Goal: Information Seeking & Learning: Find specific page/section

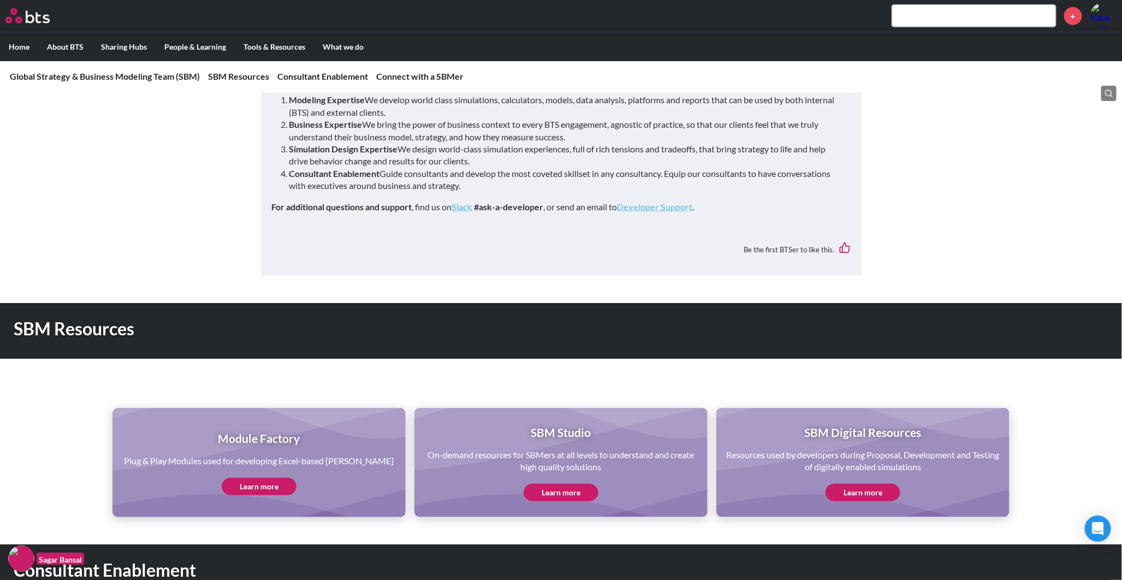
scroll to position [364, 0]
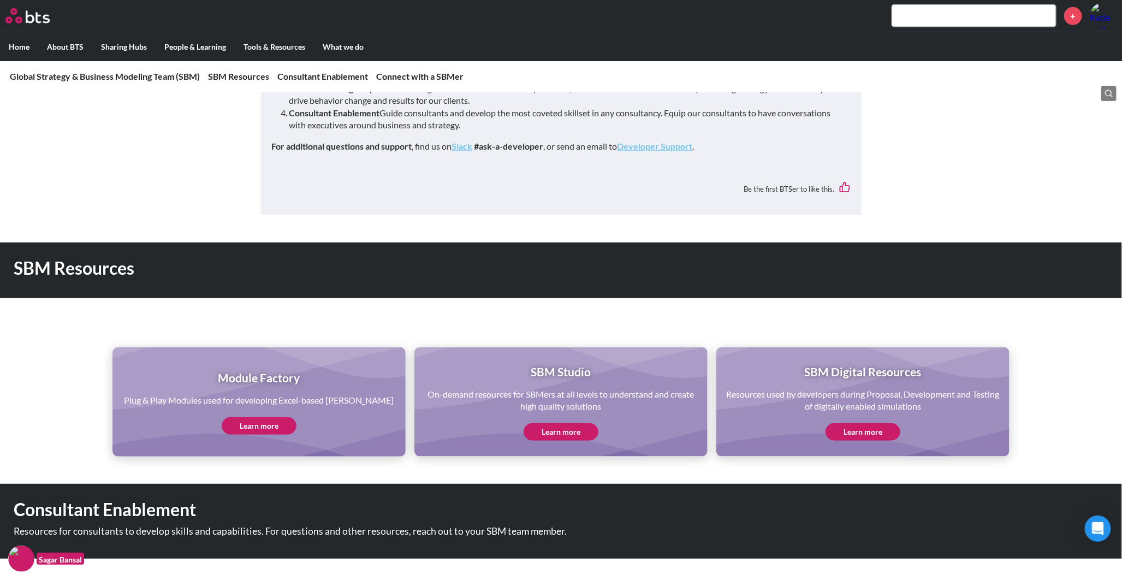
click at [859, 427] on link "Learn more" at bounding box center [862, 431] width 75 height 17
click at [561, 428] on link "Learn more" at bounding box center [560, 431] width 75 height 17
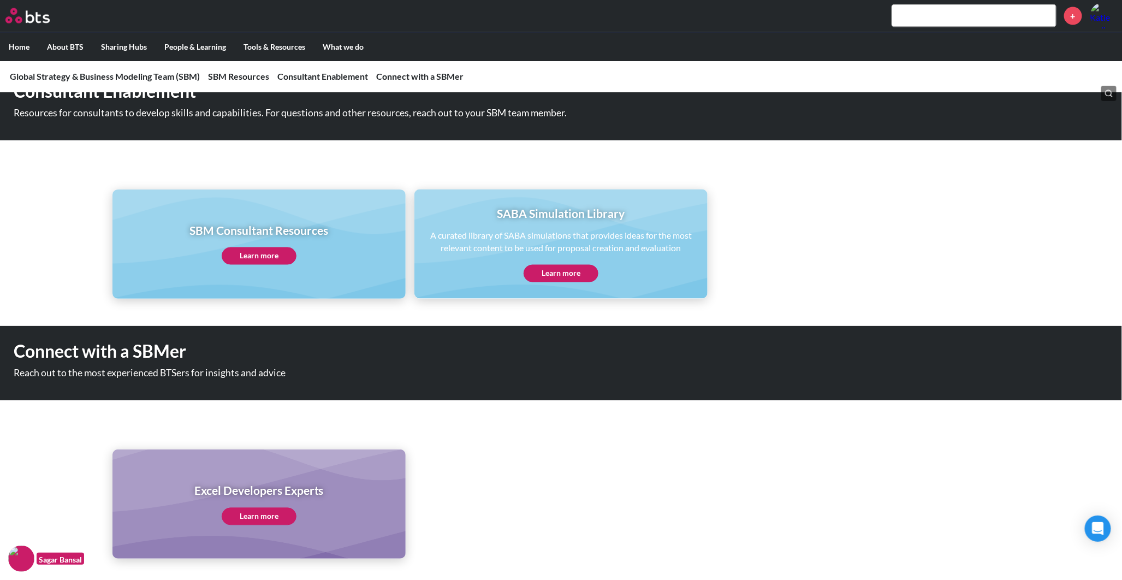
scroll to position [788, 0]
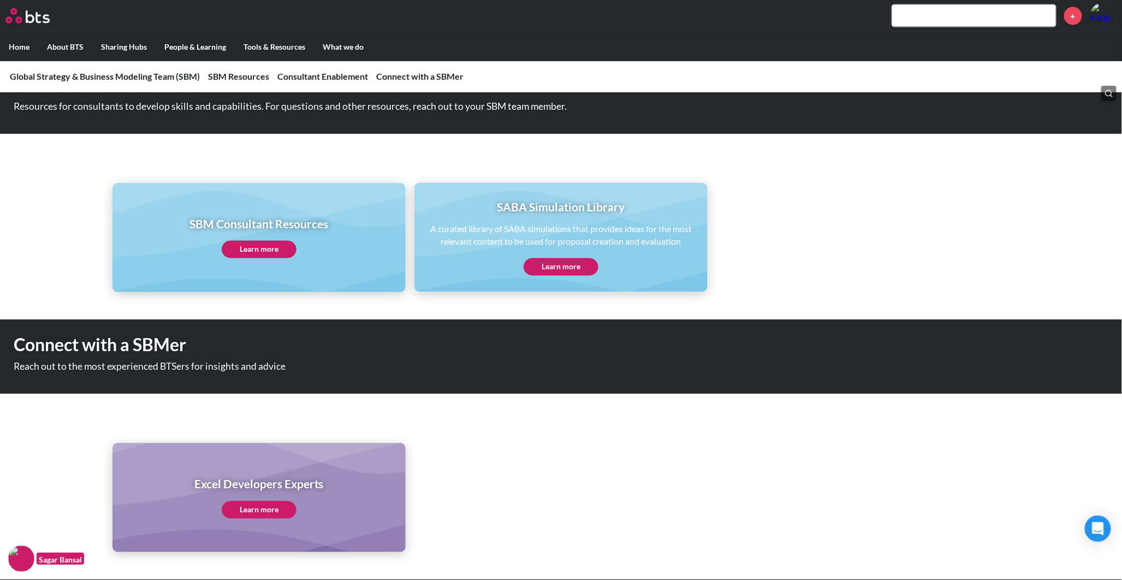
click at [257, 246] on link "Learn more" at bounding box center [259, 249] width 75 height 17
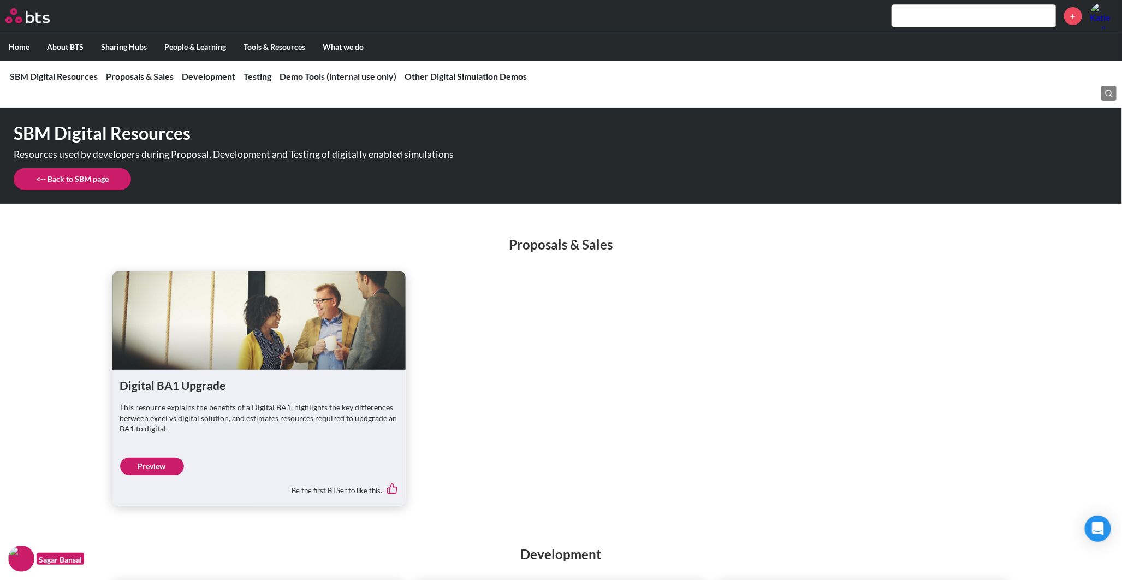
drag, startPoint x: 188, startPoint y: 461, endPoint x: 150, endPoint y: 463, distance: 38.3
click at [150, 463] on link "Preview" at bounding box center [152, 465] width 64 height 17
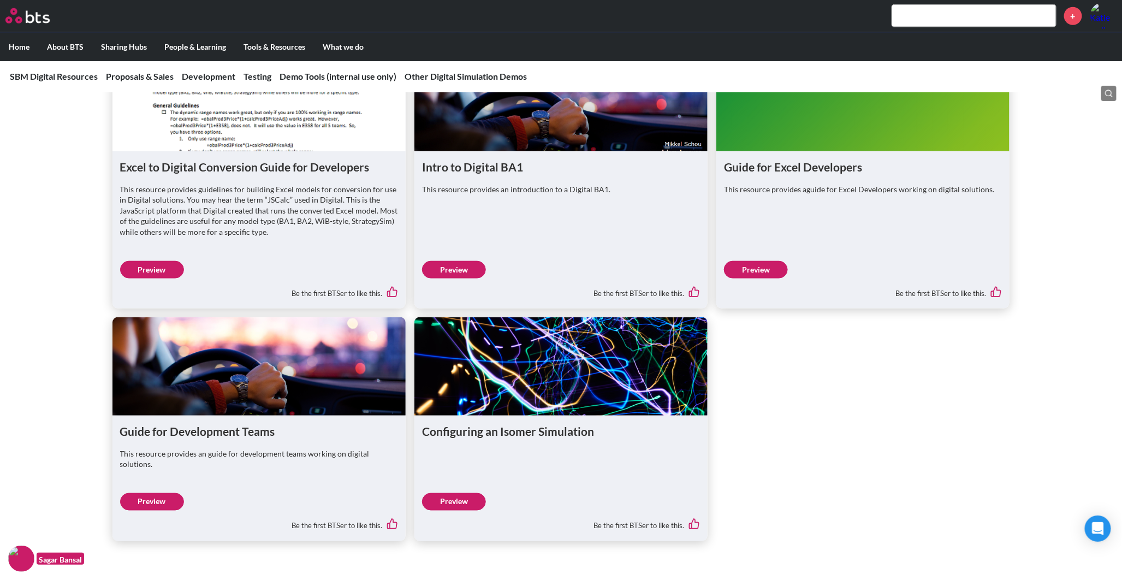
scroll to position [546, 0]
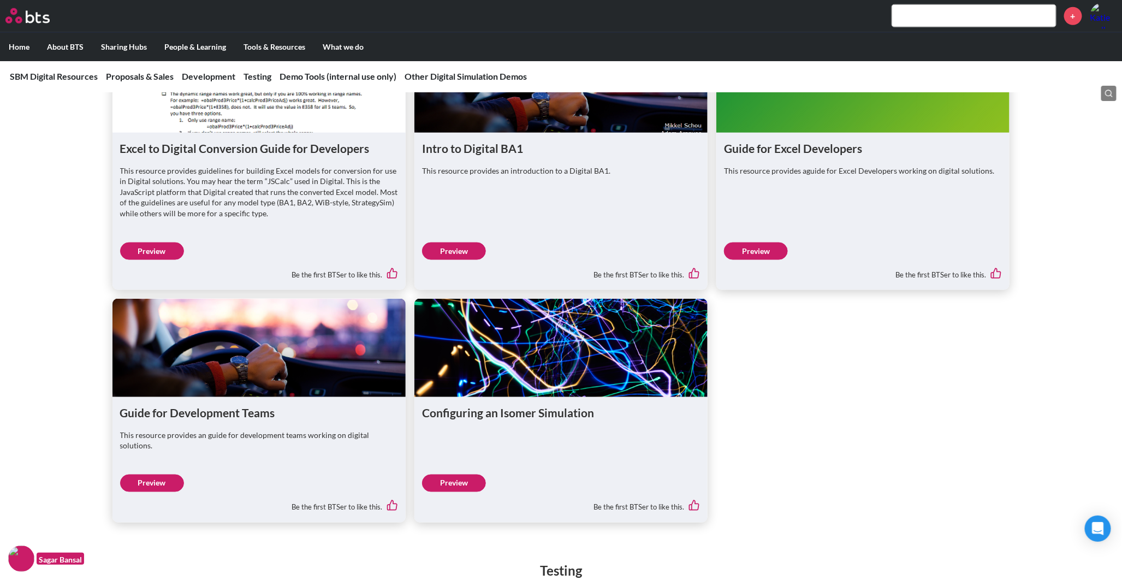
click at [467, 474] on link "Preview" at bounding box center [454, 482] width 64 height 17
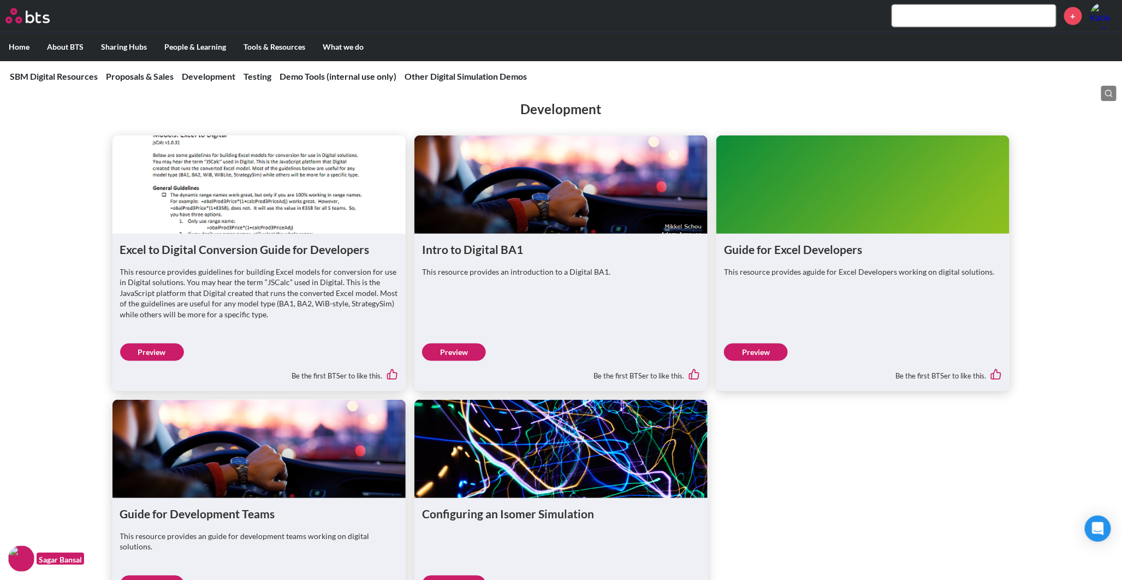
scroll to position [424, 0]
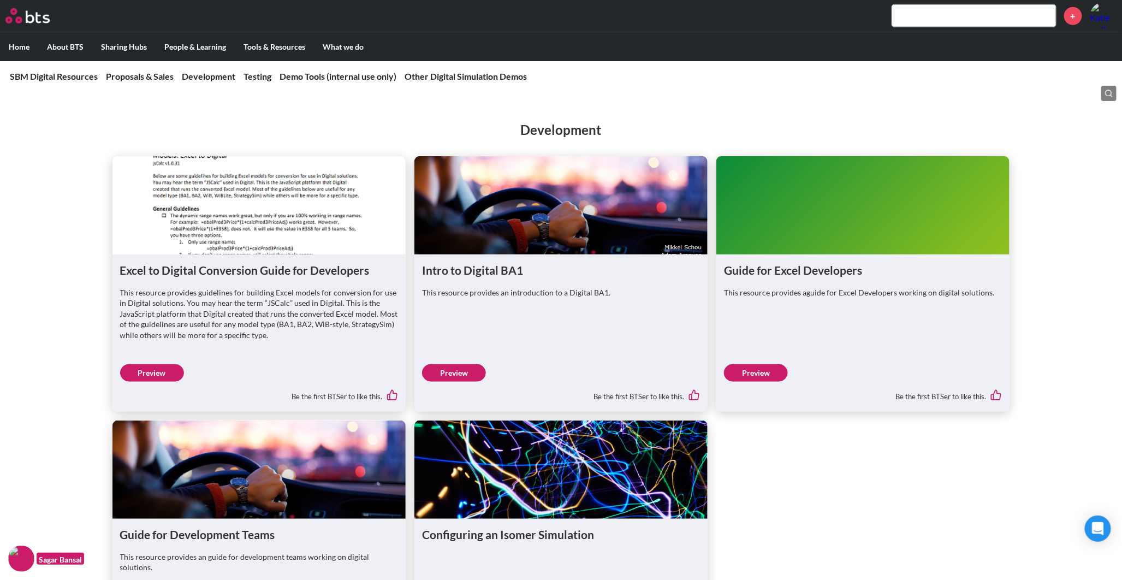
click at [466, 372] on link "Preview" at bounding box center [454, 372] width 64 height 17
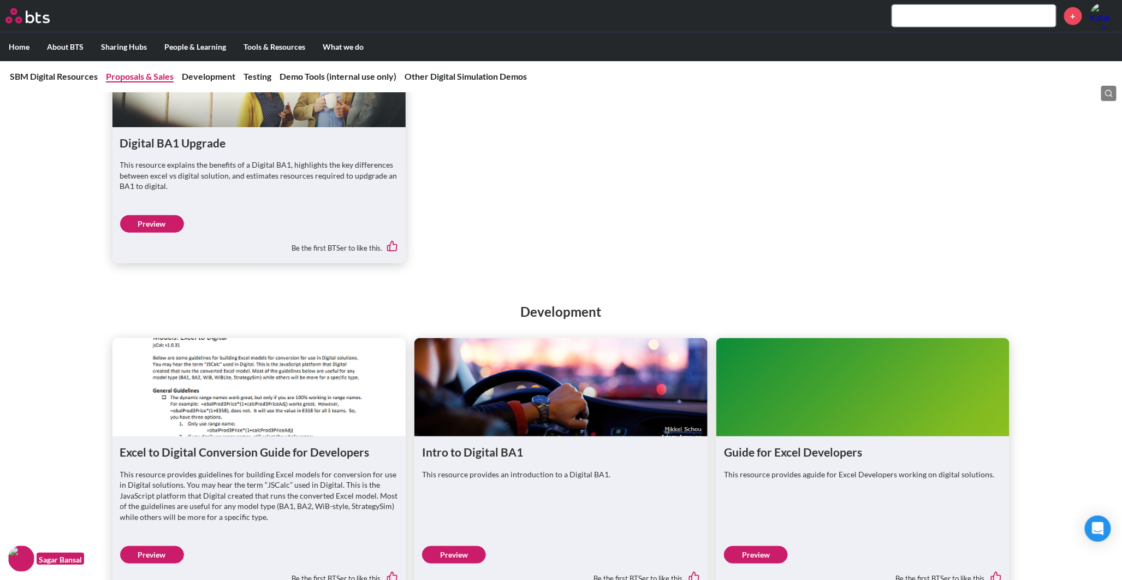
click at [123, 78] on link "Proposals & Sales" at bounding box center [140, 76] width 68 height 10
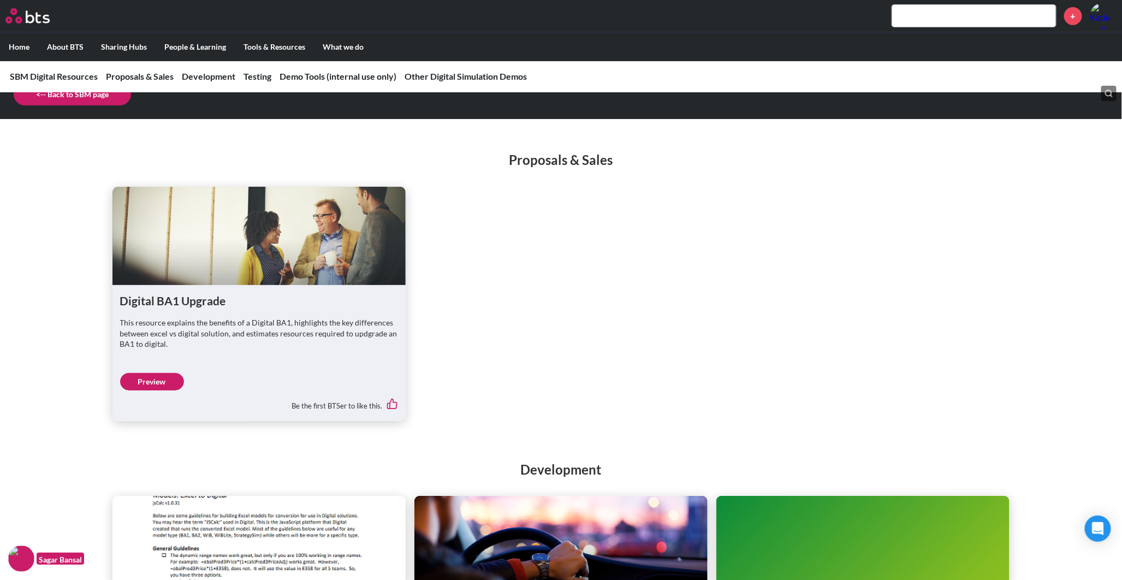
scroll to position [77, 0]
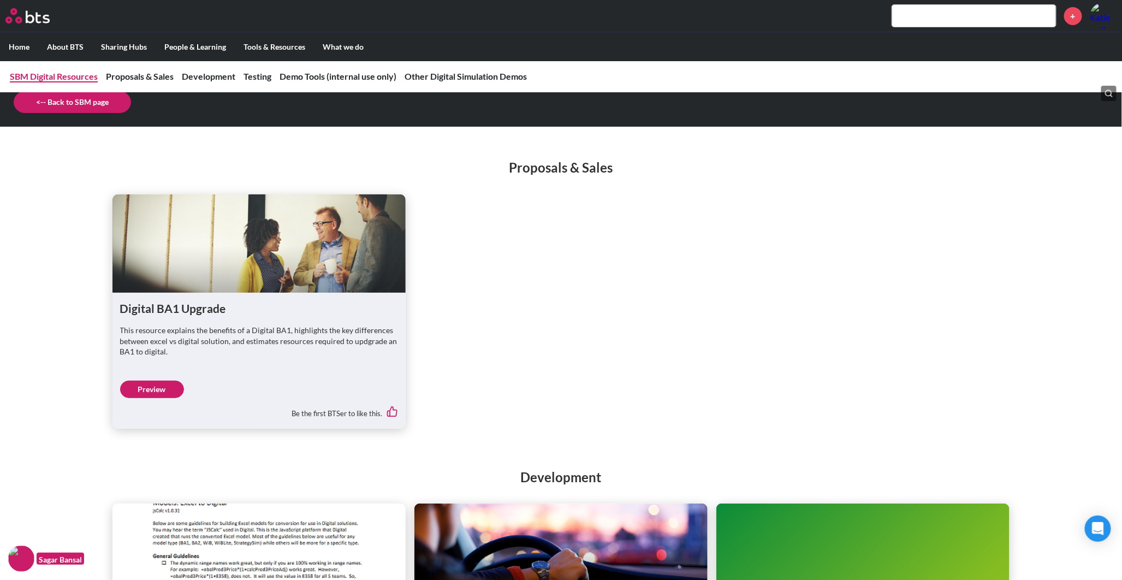
click at [72, 79] on link "SBM Digital Resources" at bounding box center [54, 76] width 88 height 10
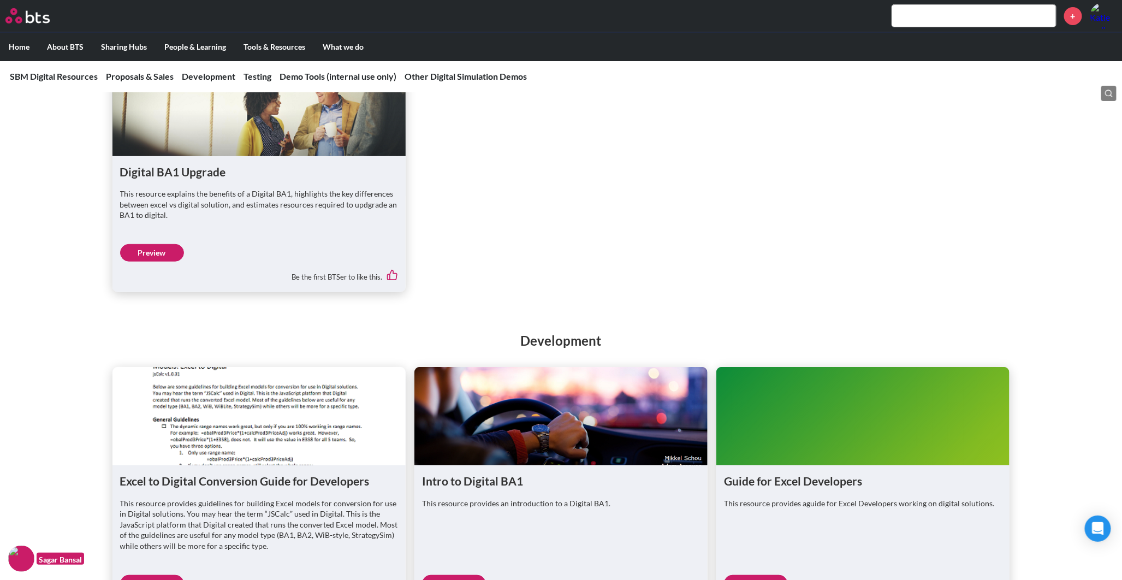
scroll to position [242, 0]
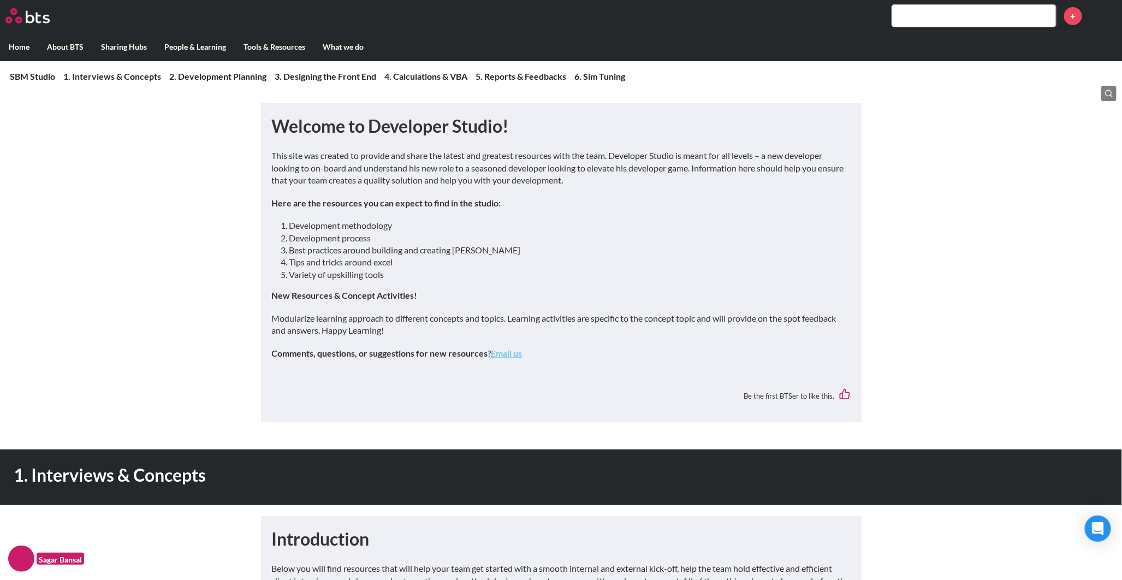
scroll to position [242, 0]
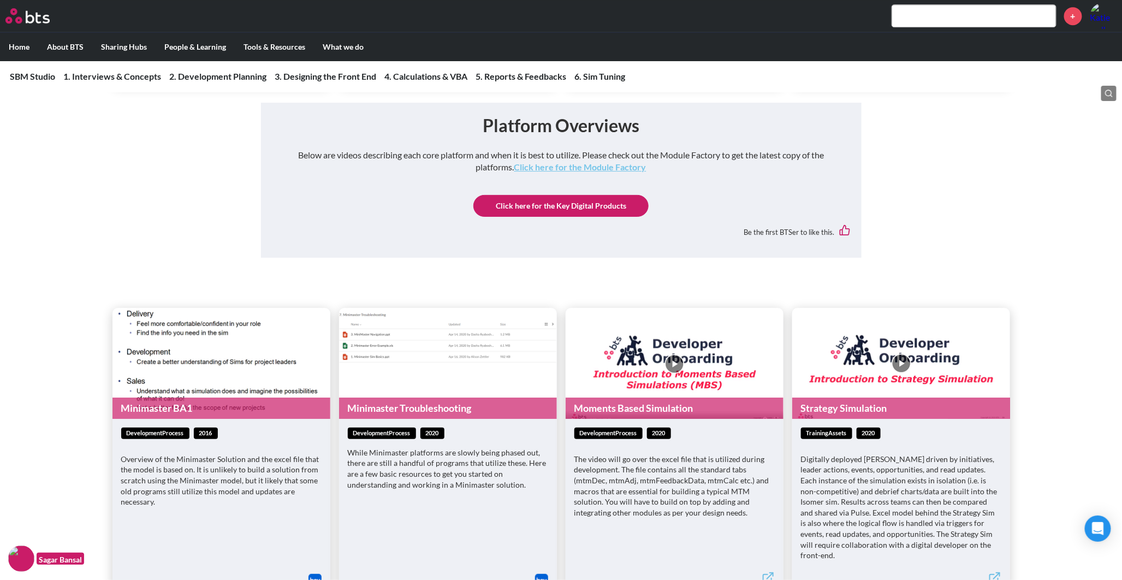
scroll to position [3699, 0]
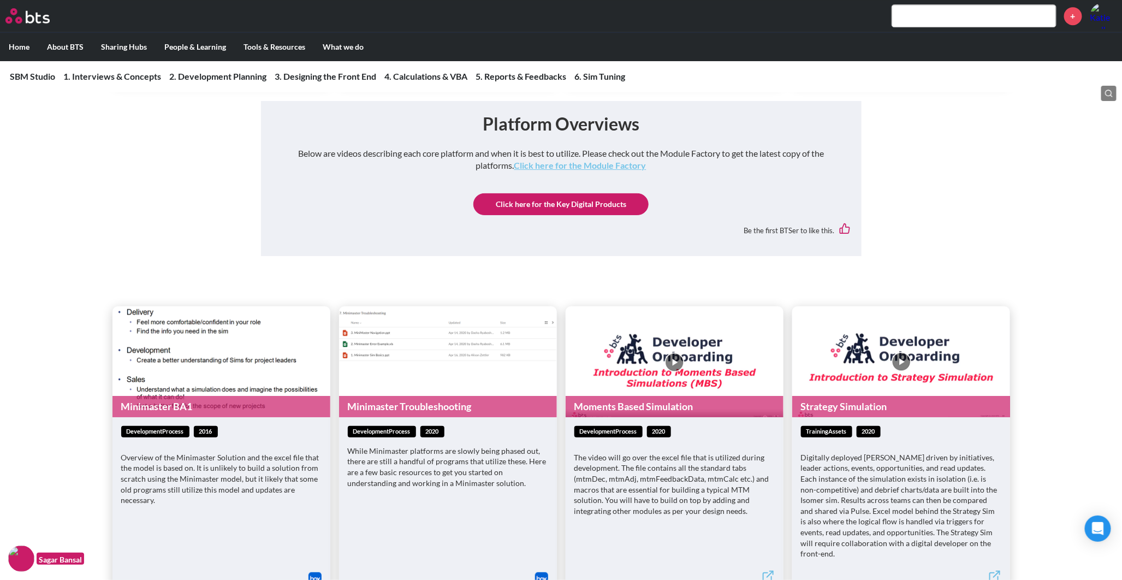
click at [564, 215] on link "Click here for the Key Digital Products" at bounding box center [560, 204] width 175 height 22
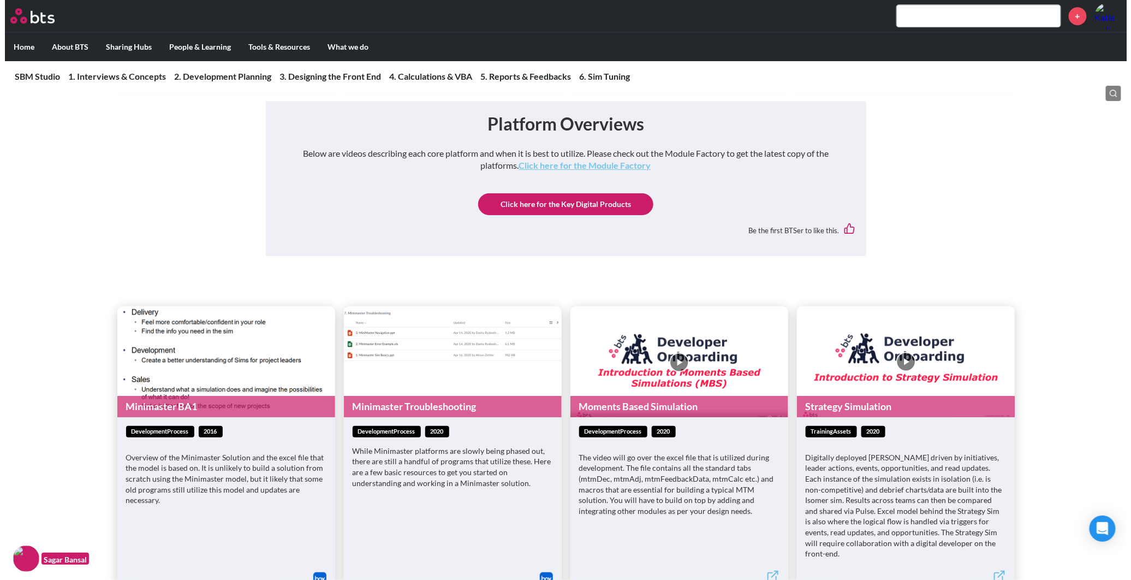
scroll to position [0, 0]
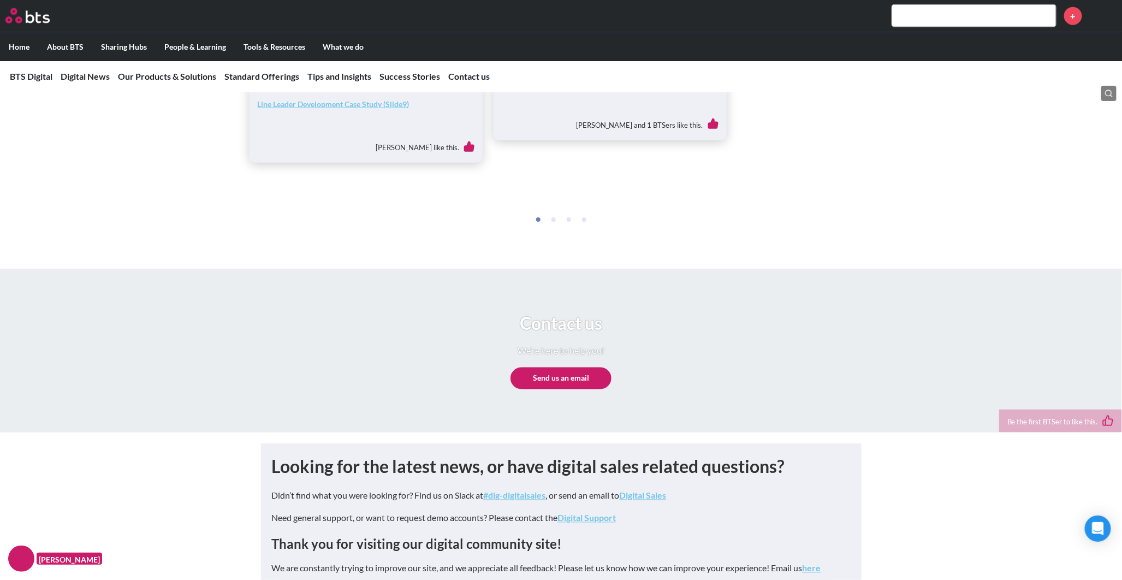
scroll to position [4860, 0]
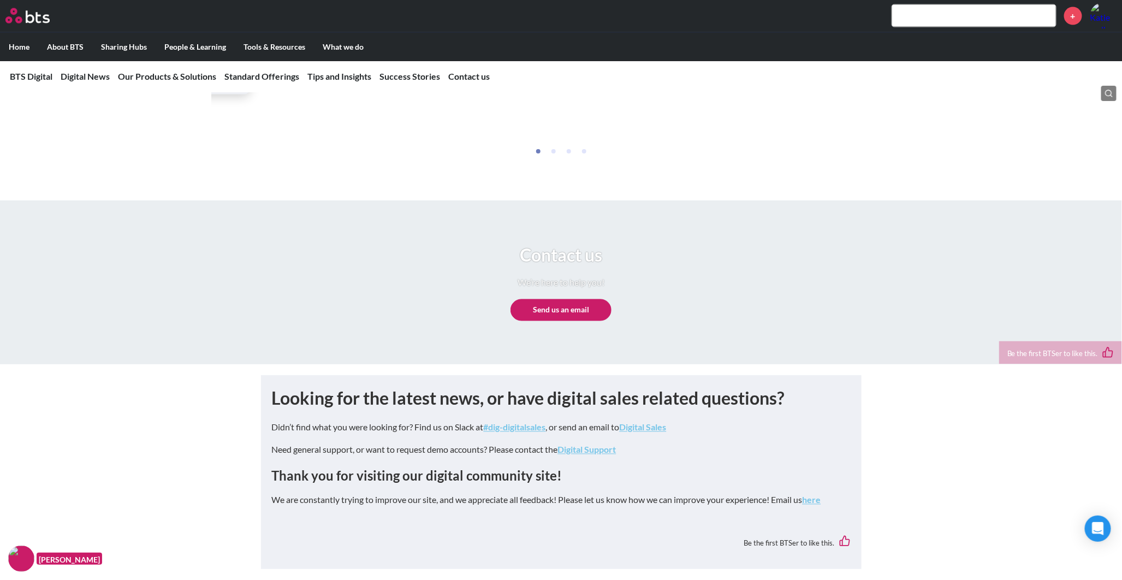
click at [504, 430] on link "#dig-digitalsales" at bounding box center [515, 427] width 62 height 10
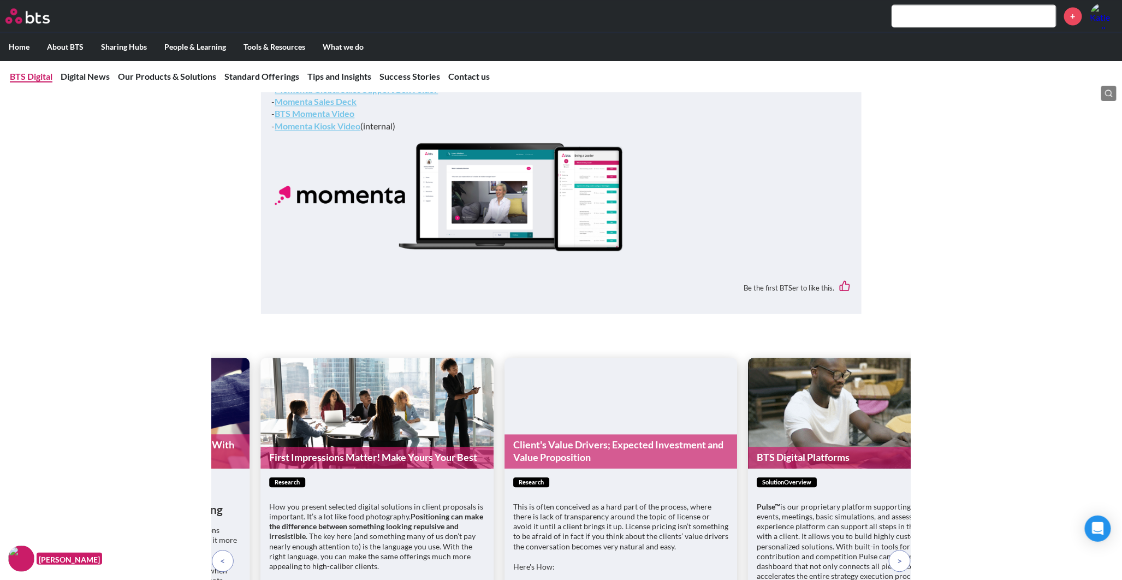
click at [25, 77] on link "BTS Digital" at bounding box center [31, 76] width 43 height 10
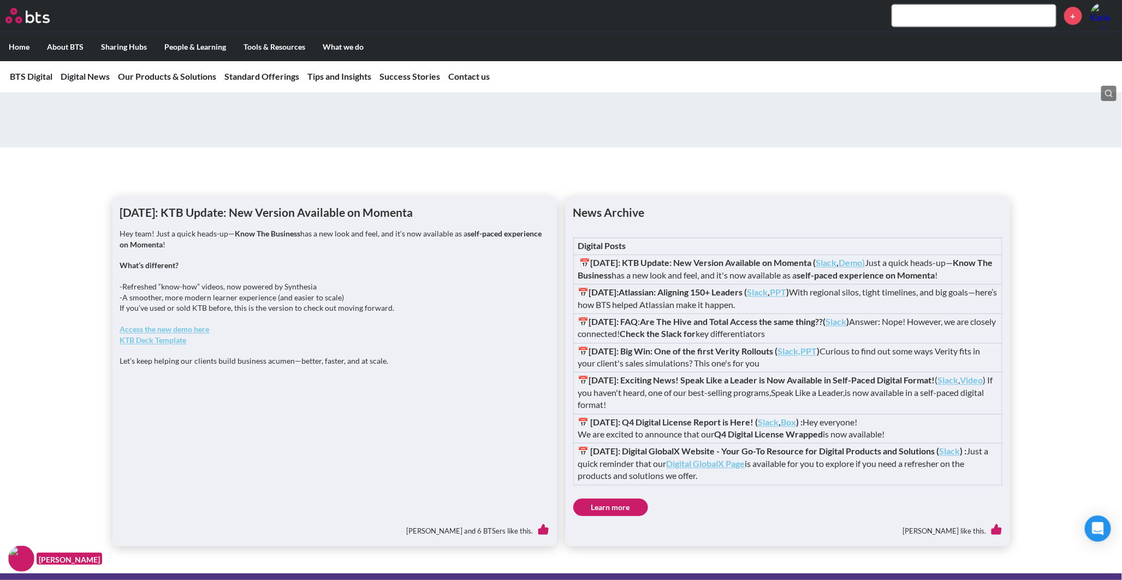
scroll to position [909, 0]
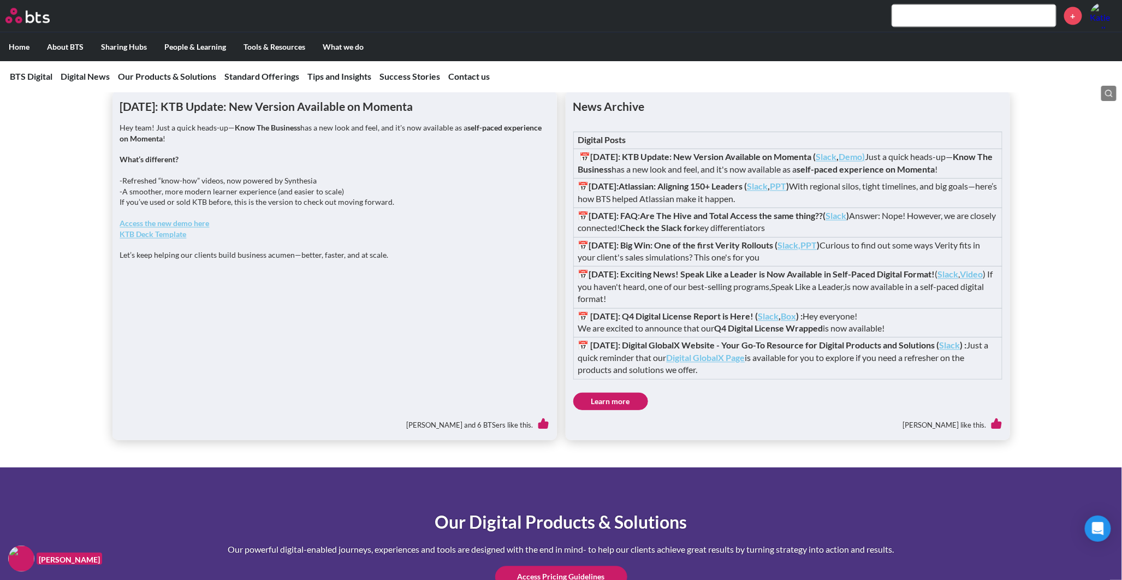
click at [787, 192] on strong "PPT" at bounding box center [778, 186] width 16 height 10
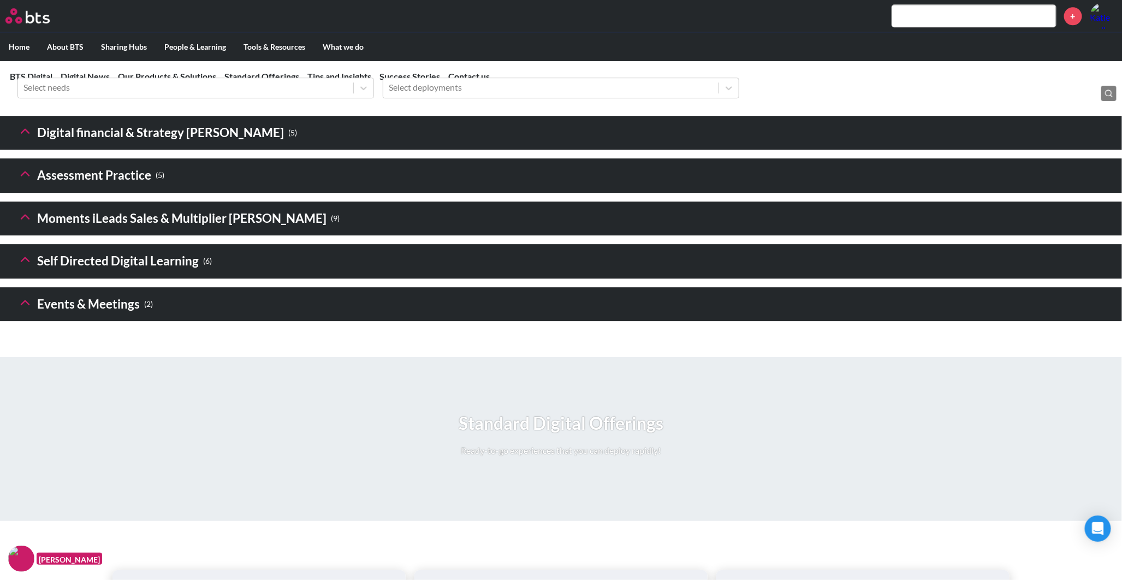
scroll to position [1516, 0]
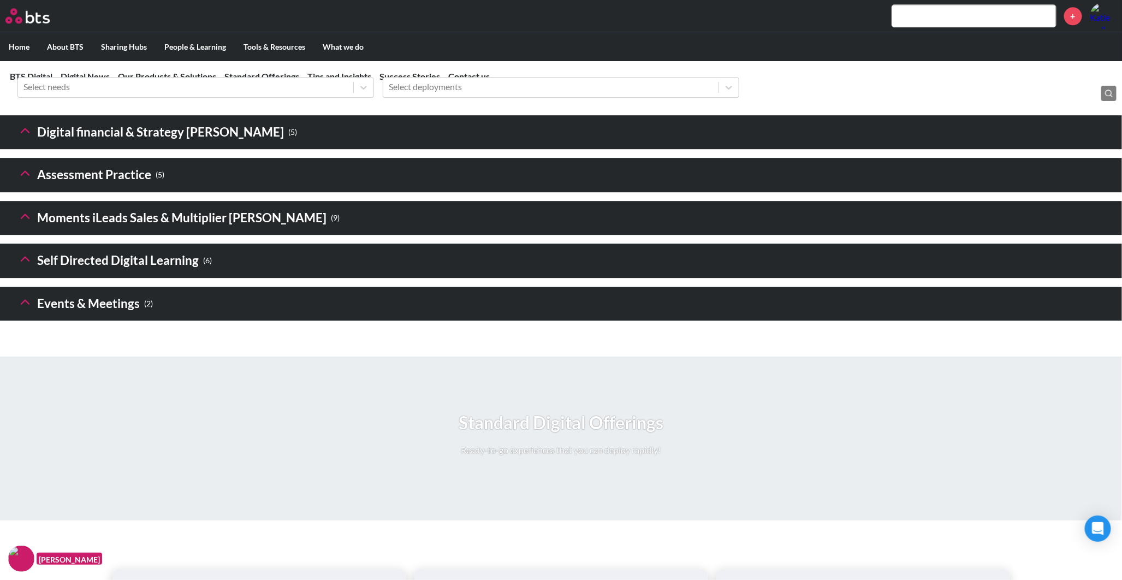
click at [135, 144] on h3 "Digital financial & Strategy Sims ( 5 )" at bounding box center [156, 132] width 279 height 23
click at [23, 138] on icon at bounding box center [24, 130] width 15 height 15
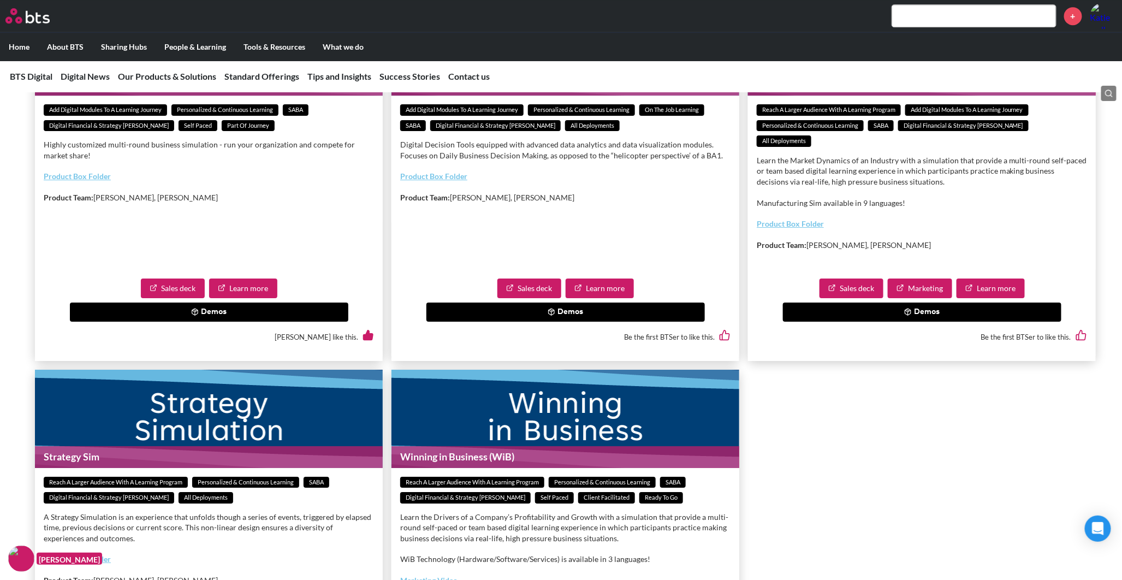
scroll to position [1698, 0]
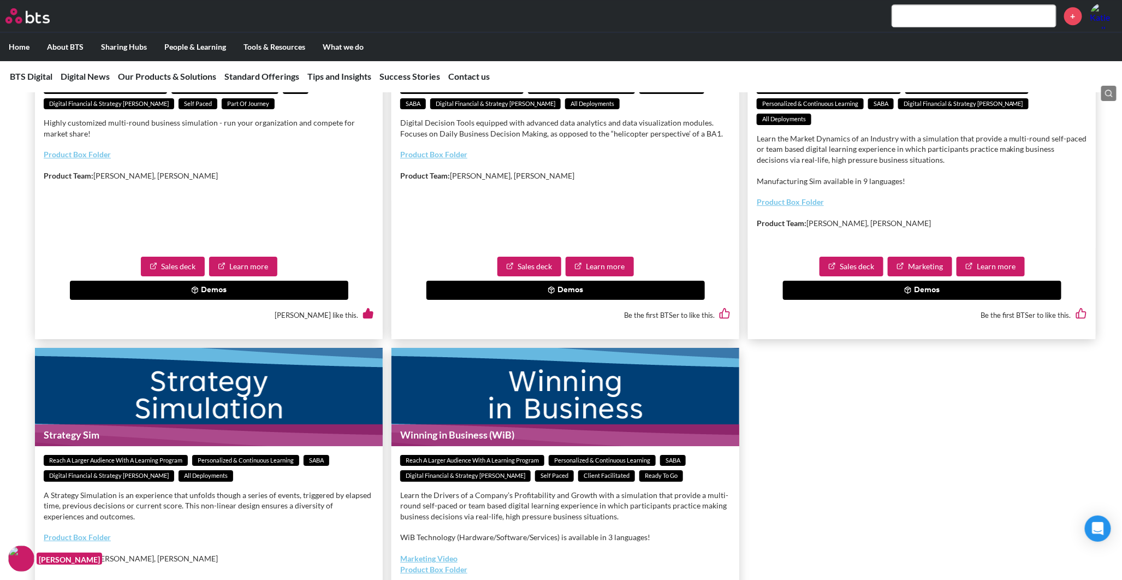
click at [74, 159] on link "Product Box Folder" at bounding box center [77, 154] width 67 height 9
click at [165, 276] on link "Sales deck" at bounding box center [173, 267] width 64 height 20
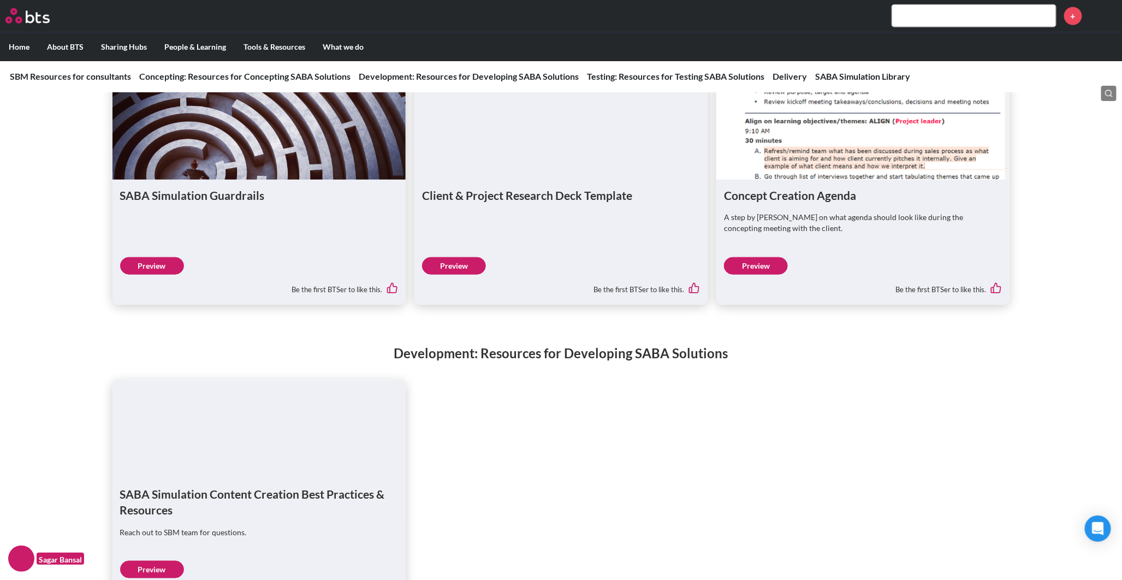
scroll to position [424, 0]
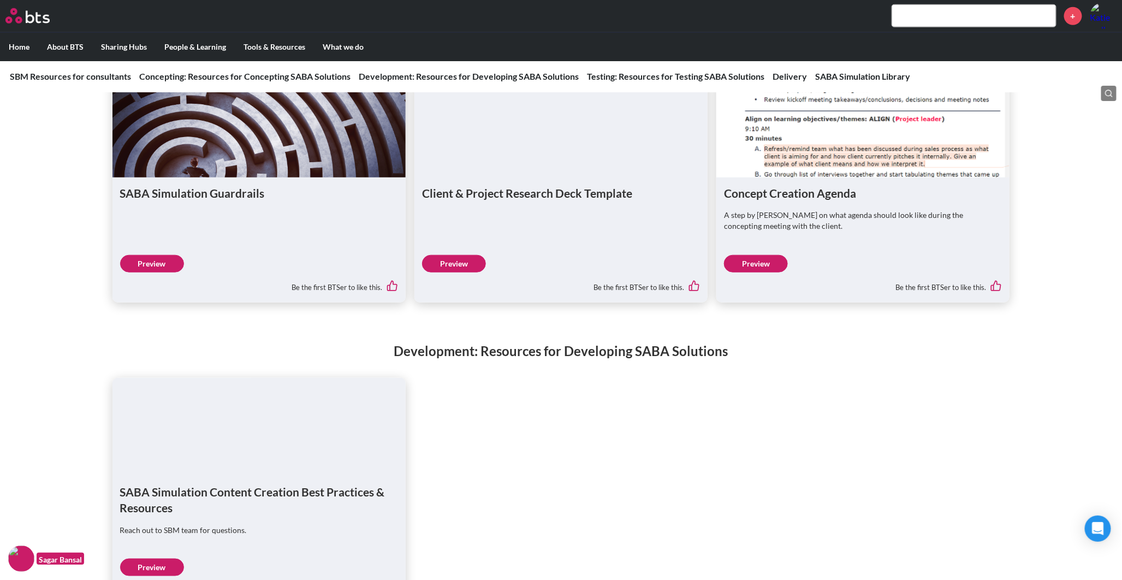
click at [154, 262] on link "Preview" at bounding box center [152, 263] width 64 height 17
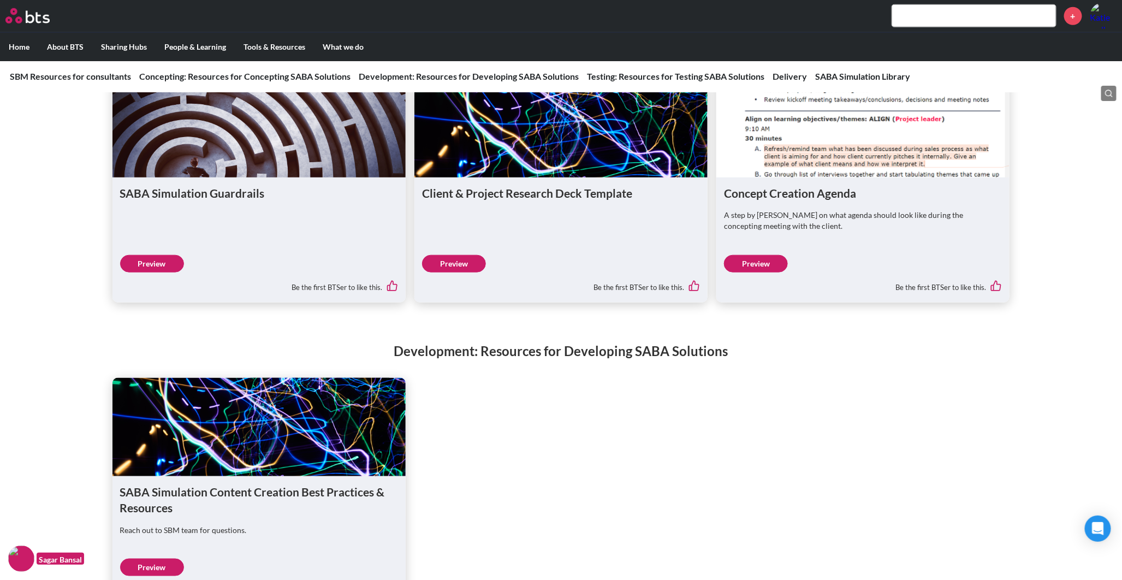
click at [951, 20] on input "text" at bounding box center [974, 16] width 164 height 22
type input "pulse feature"
click at [945, 7] on input "pulse feature" at bounding box center [974, 16] width 164 height 22
drag, startPoint x: 980, startPoint y: 20, endPoint x: 710, endPoint y: -9, distance: 272.3
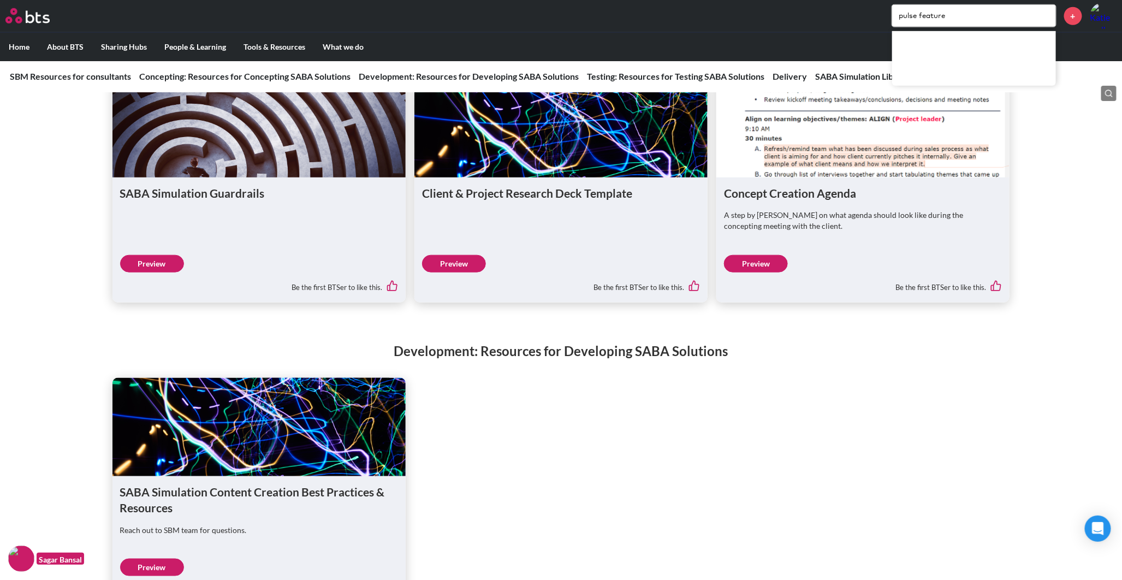
scroll to position [315, 0]
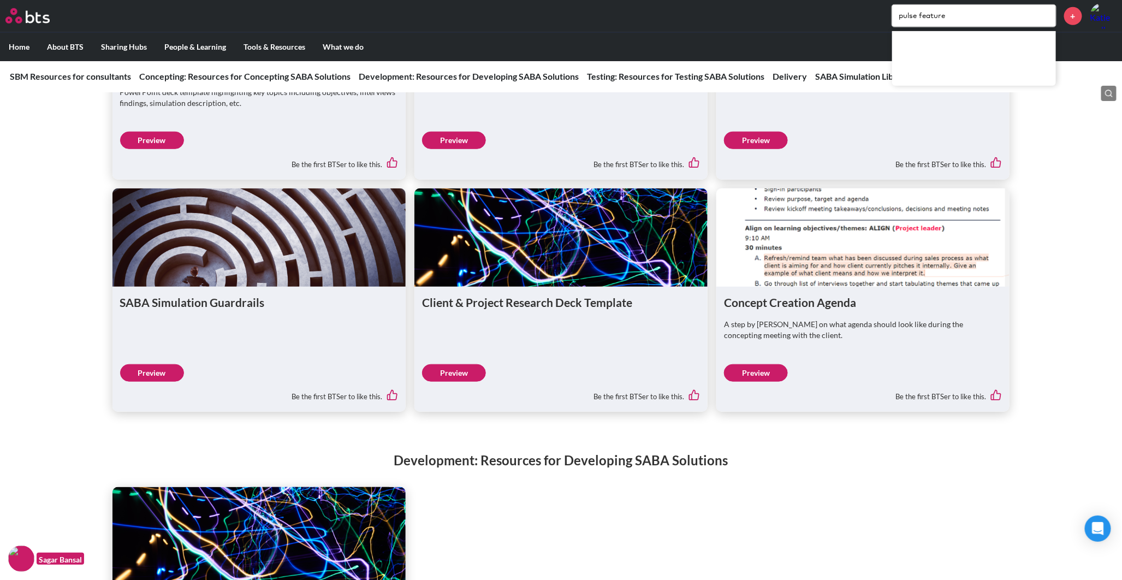
click at [965, 20] on input "pulse feature" at bounding box center [974, 16] width 164 height 22
click at [9, 47] on label "Home" at bounding box center [19, 47] width 38 height 28
click at [0, 0] on input "Home" at bounding box center [0, 0] width 0 height 0
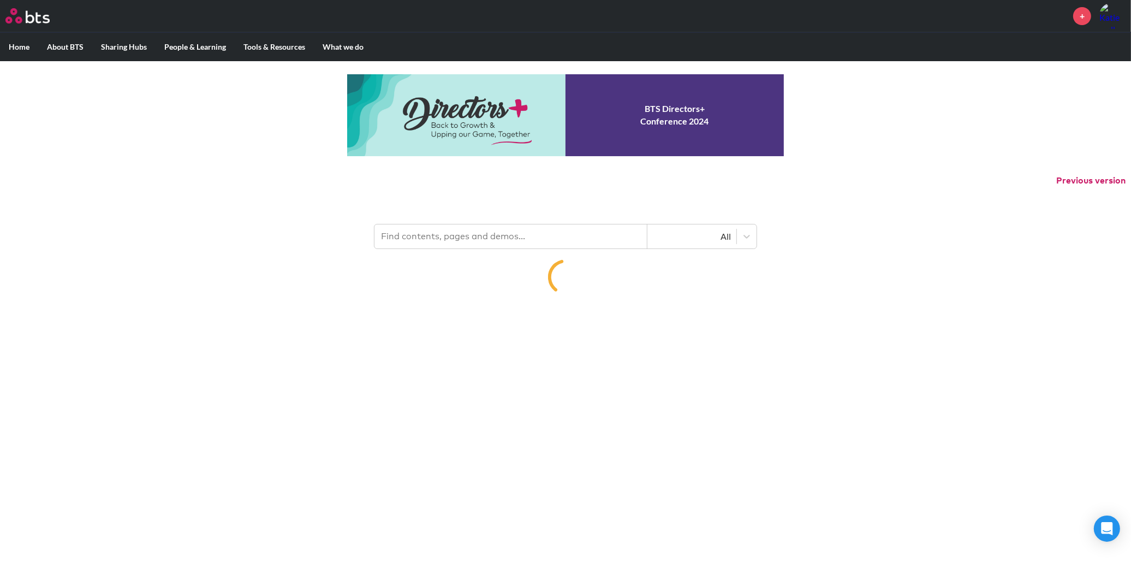
click at [444, 241] on input "text" at bounding box center [510, 236] width 273 height 24
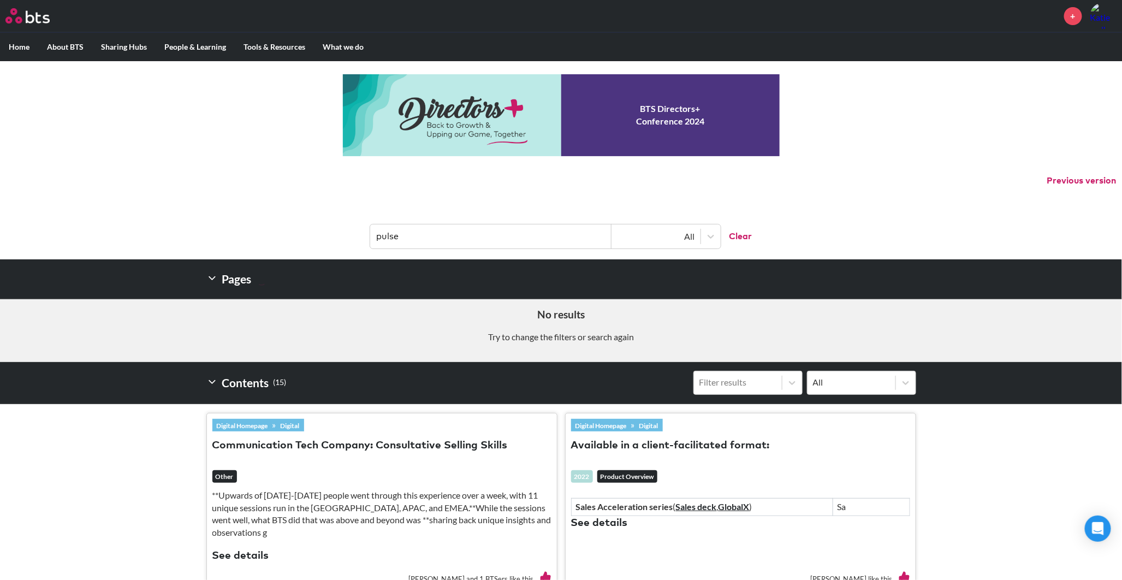
type input "pulse"
